Goal: Navigation & Orientation: Find specific page/section

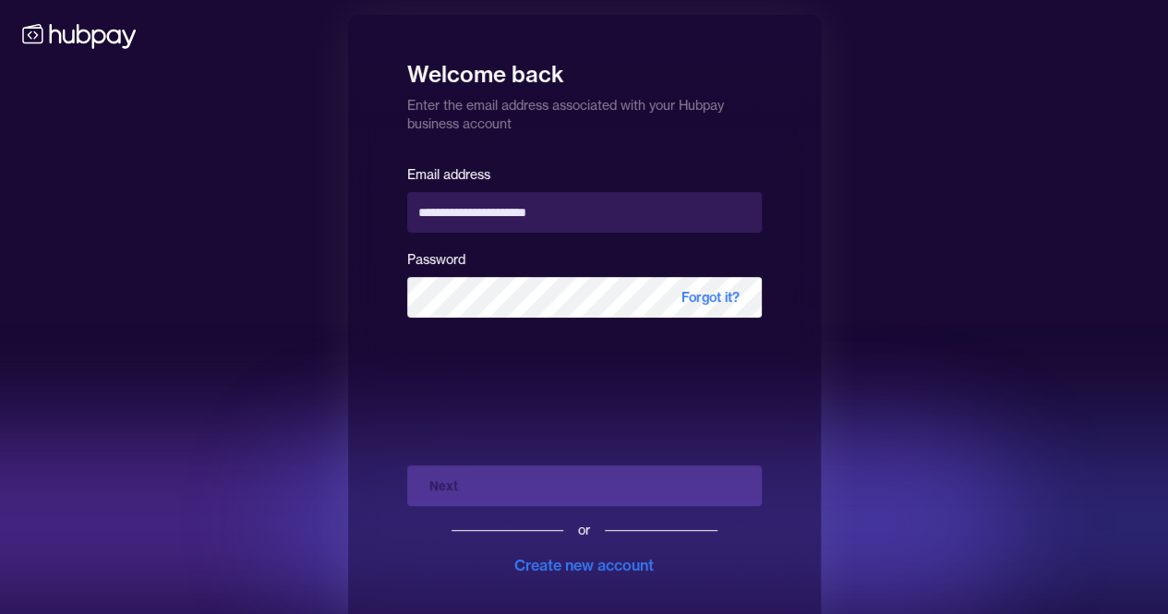
drag, startPoint x: 1062, startPoint y: 374, endPoint x: 1023, endPoint y: 430, distance: 68.4
click at [1062, 374] on div "**********" at bounding box center [584, 319] width 1168 height 639
click at [502, 489] on div "Next or Create new account" at bounding box center [584, 514] width 355 height 126
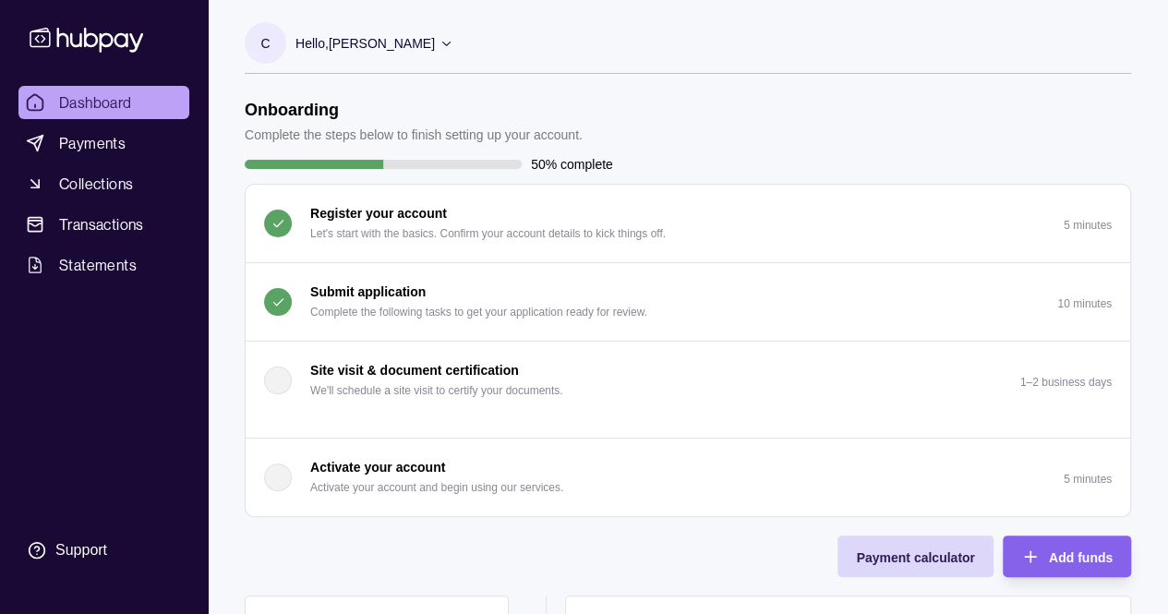
click at [446, 299] on div "Submit application Complete the following tasks to get your application ready f…" at bounding box center [478, 302] width 337 height 41
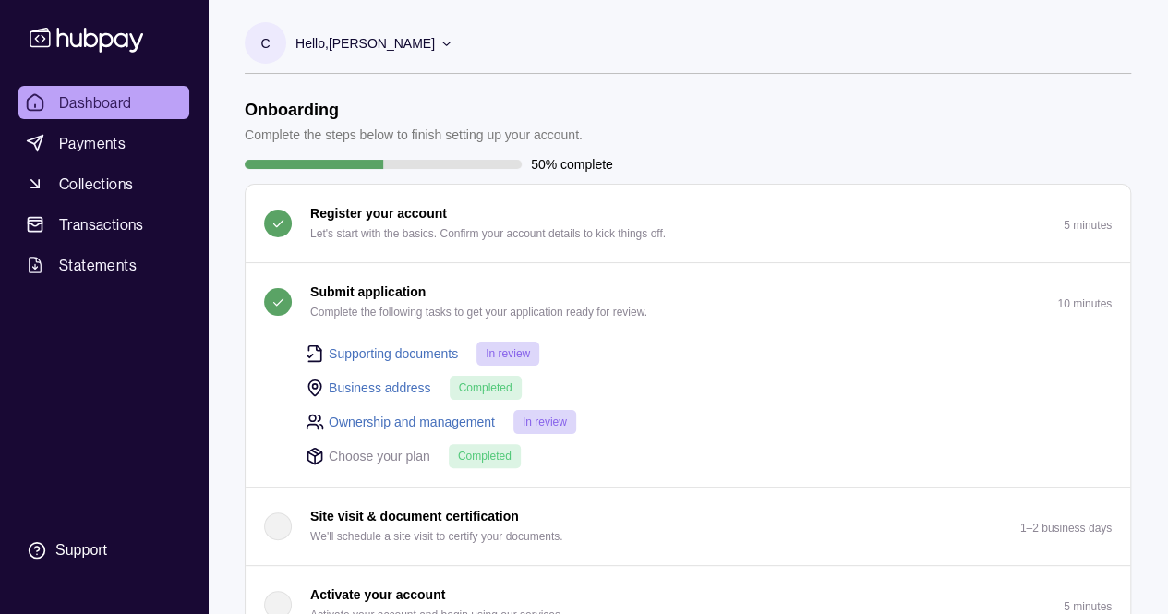
click at [446, 299] on div "Submit application Complete the following tasks to get your application ready f…" at bounding box center [478, 302] width 337 height 41
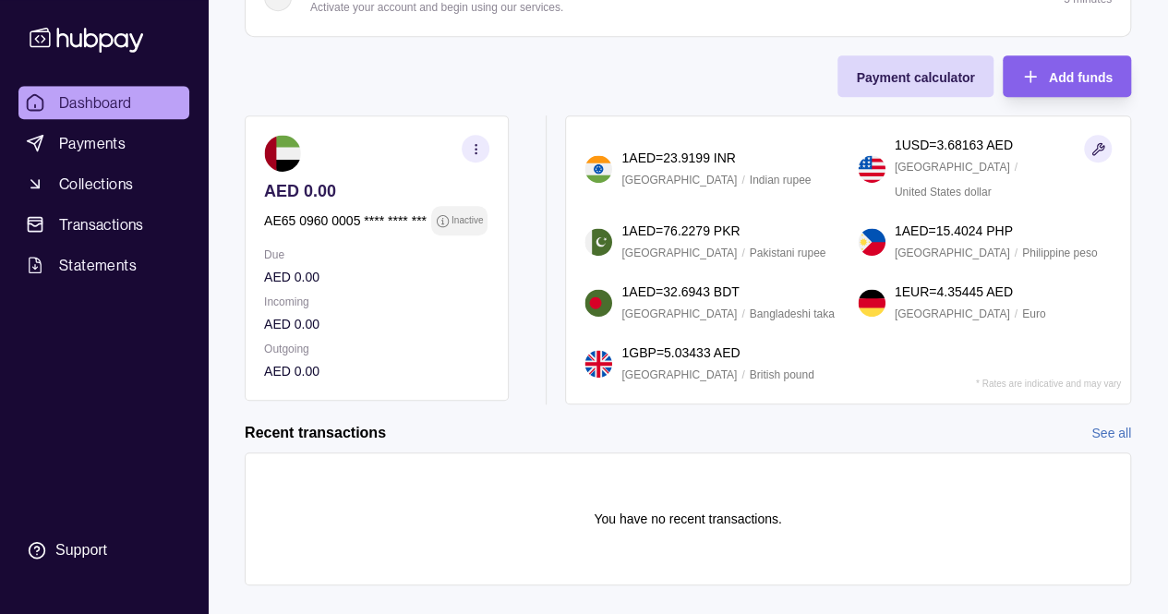
scroll to position [486, 0]
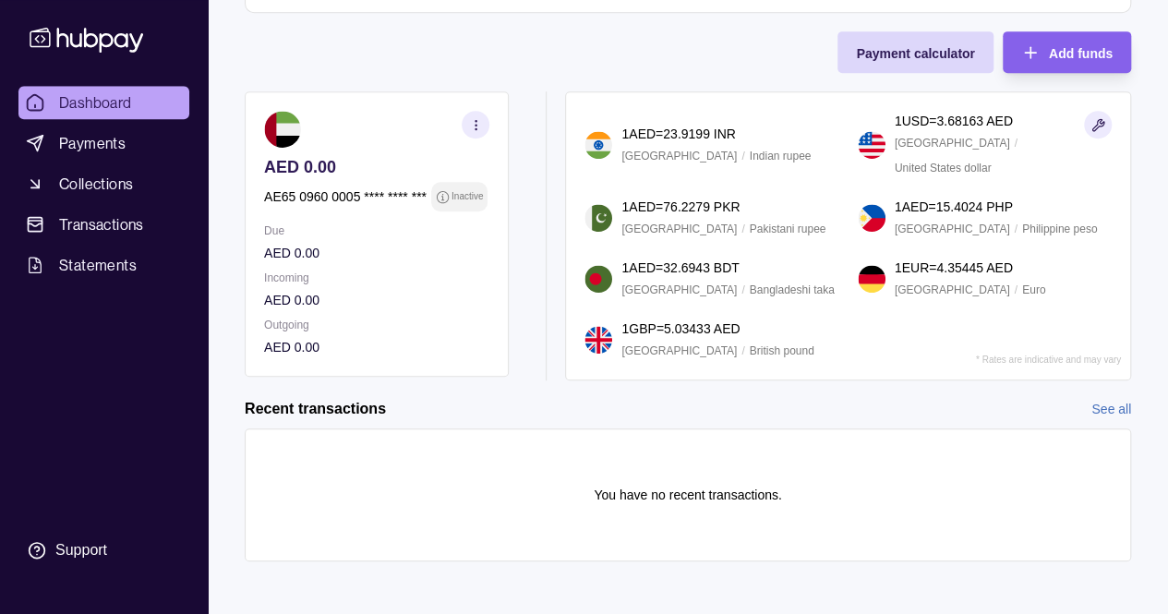
click at [482, 111] on button "button" at bounding box center [476, 125] width 28 height 28
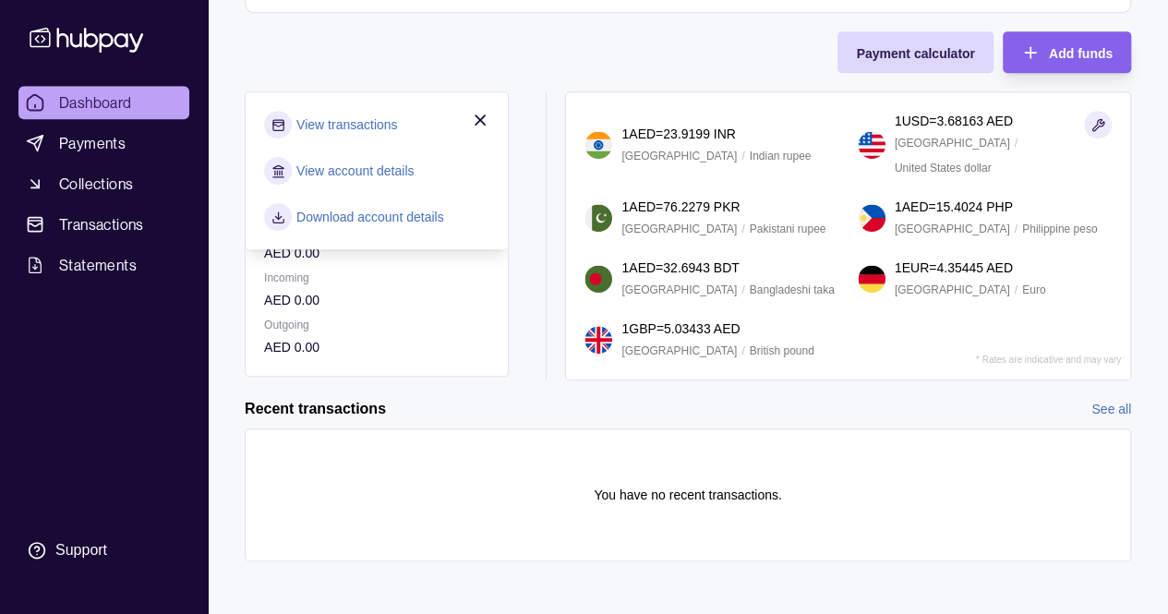
click at [340, 171] on link "View account details" at bounding box center [354, 171] width 117 height 20
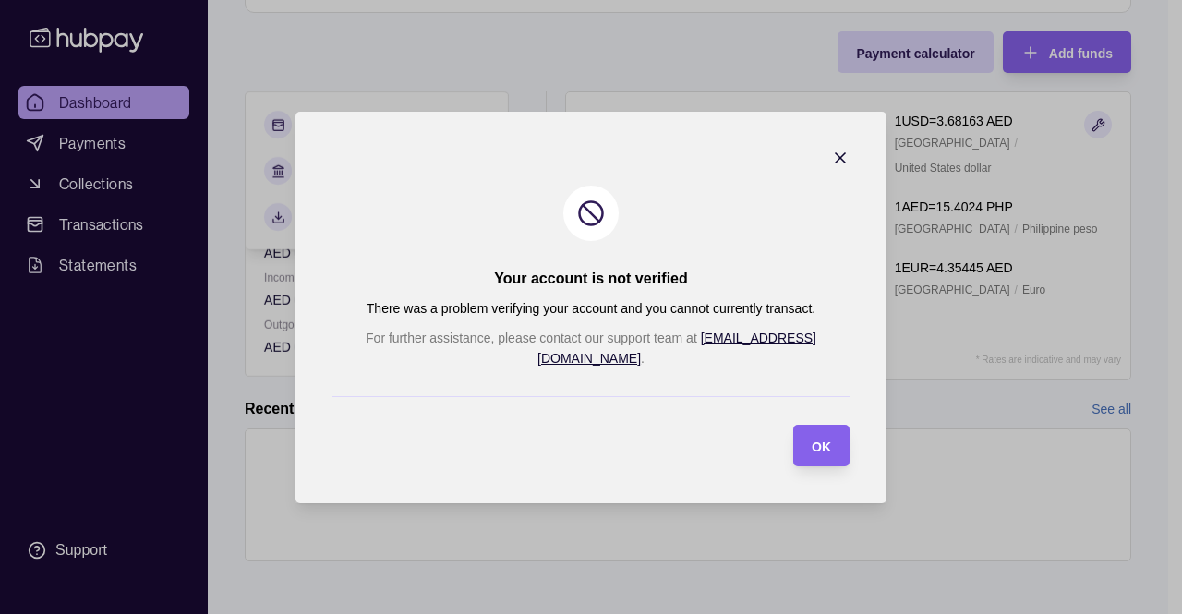
click at [831, 167] on icon "button" at bounding box center [840, 158] width 18 height 18
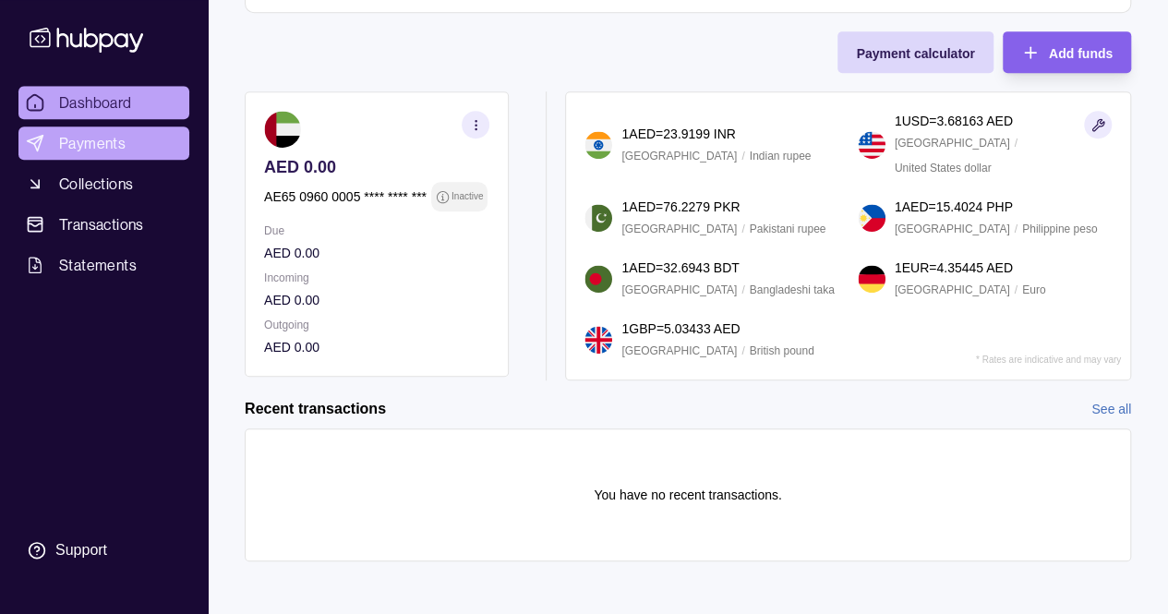
click at [85, 139] on span "Payments" at bounding box center [92, 143] width 66 height 22
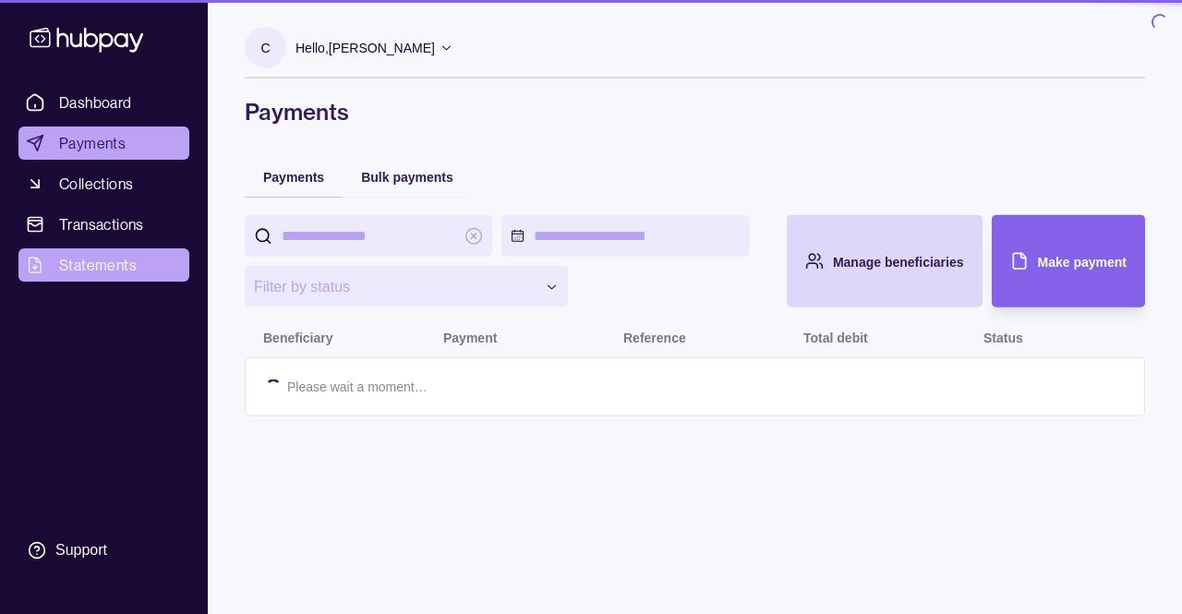
click at [100, 261] on span "Statements" at bounding box center [98, 265] width 78 height 22
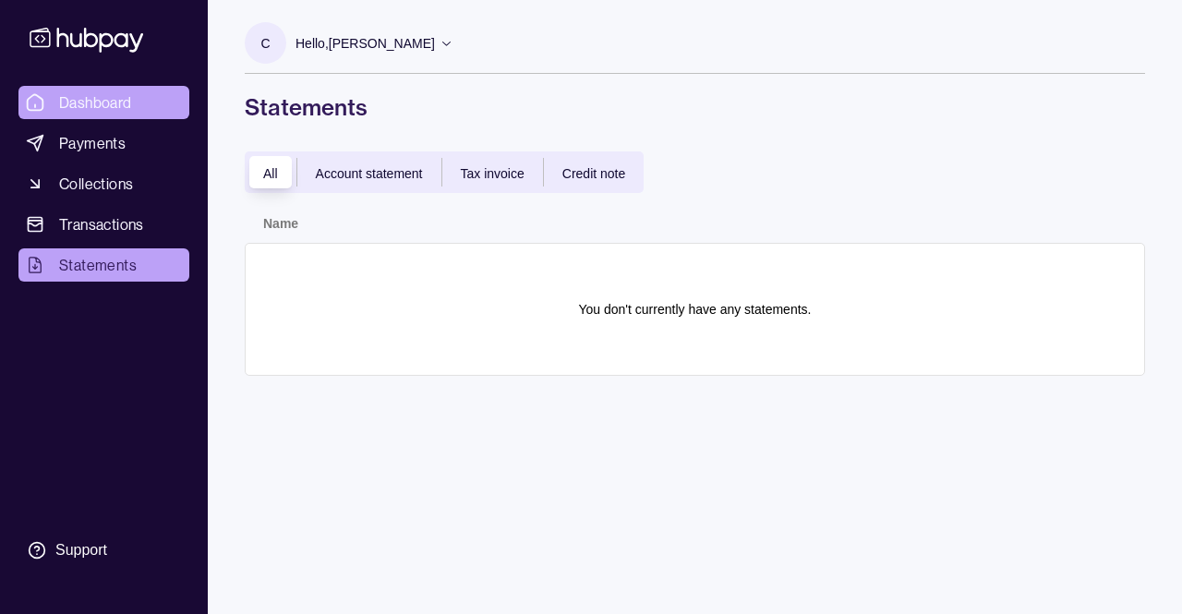
click at [98, 103] on span "Dashboard" at bounding box center [95, 102] width 73 height 22
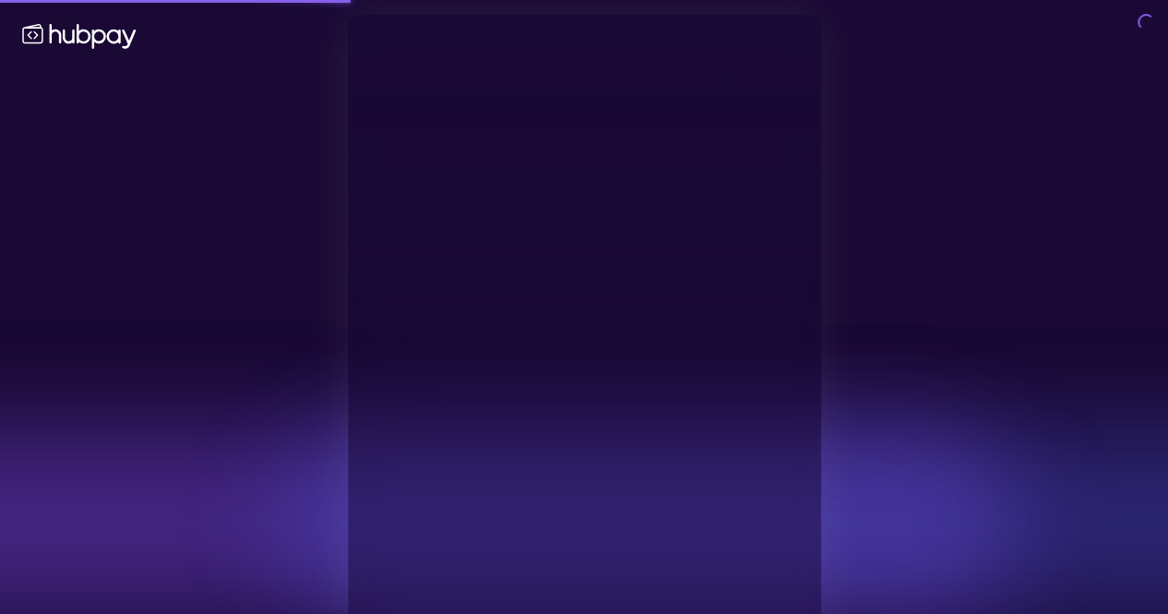
type input "**********"
